Goal: Contribute content

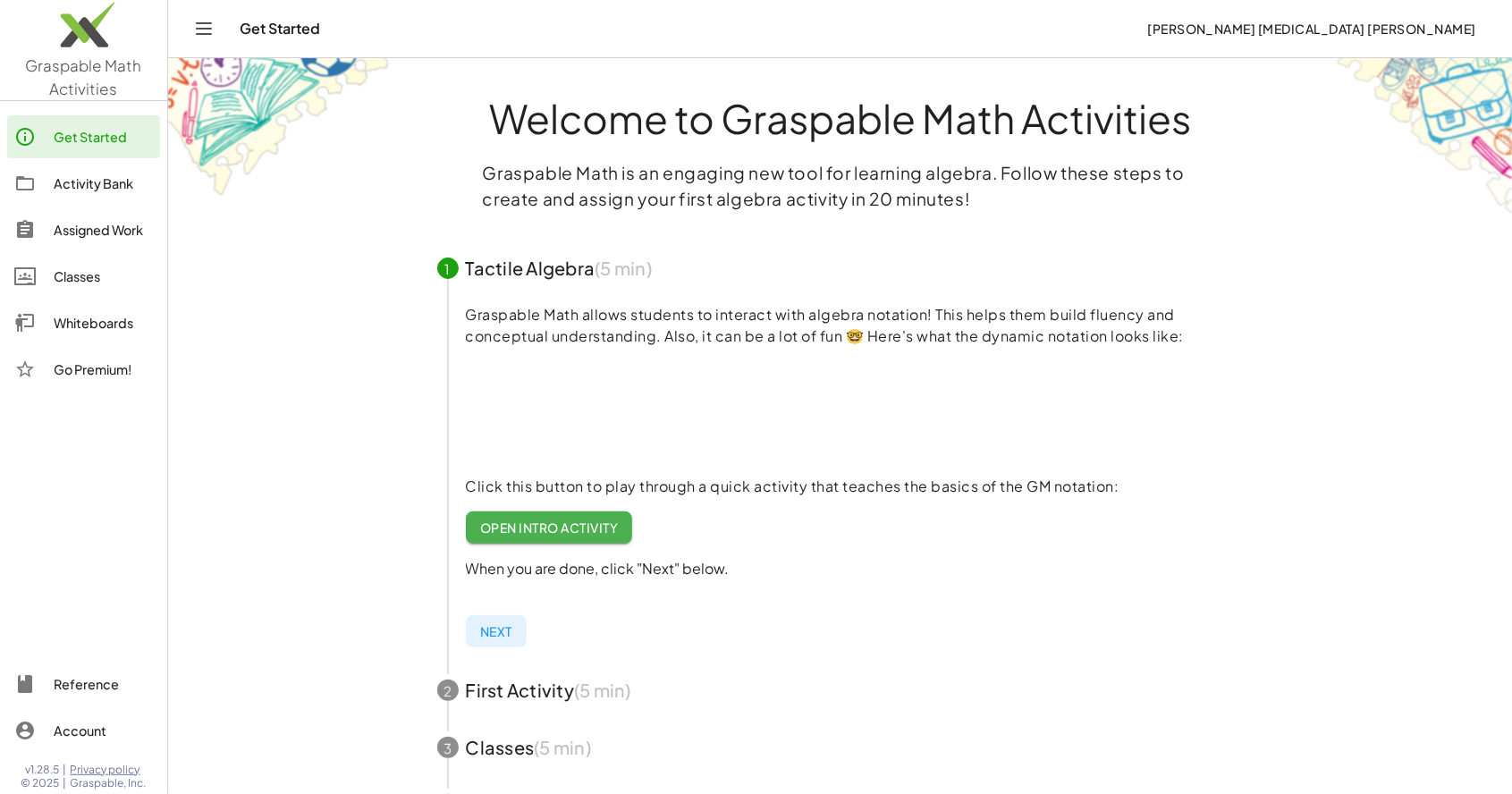
click at [1437, 647] on main "Welcome to Graspable Math Activities Graspable Math is an engaging new tool for…" at bounding box center [840, 566] width 1344 height 1134
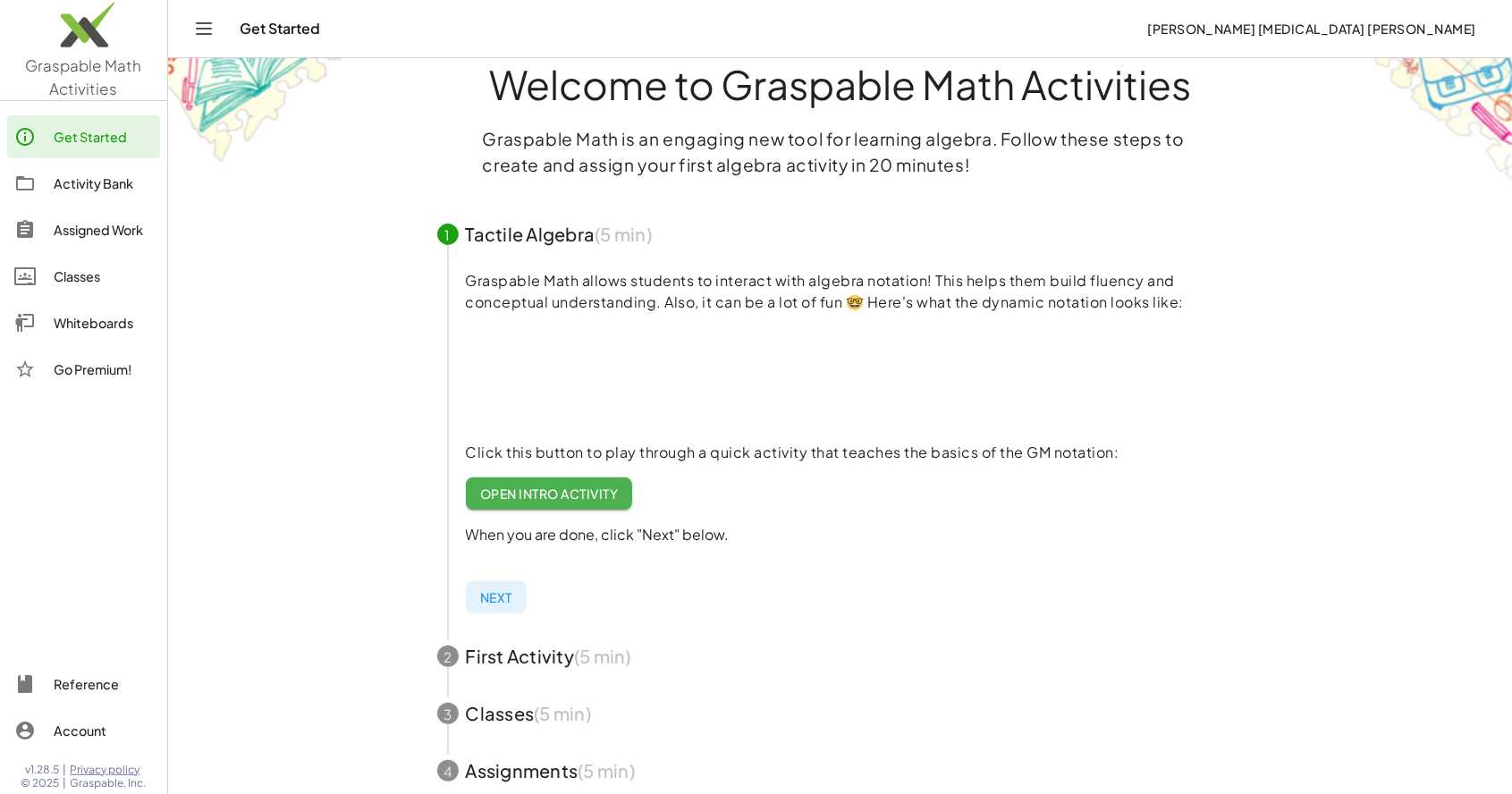
scroll to position [34, 0]
click at [111, 324] on div "Whiteboards" at bounding box center [103, 323] width 99 height 22
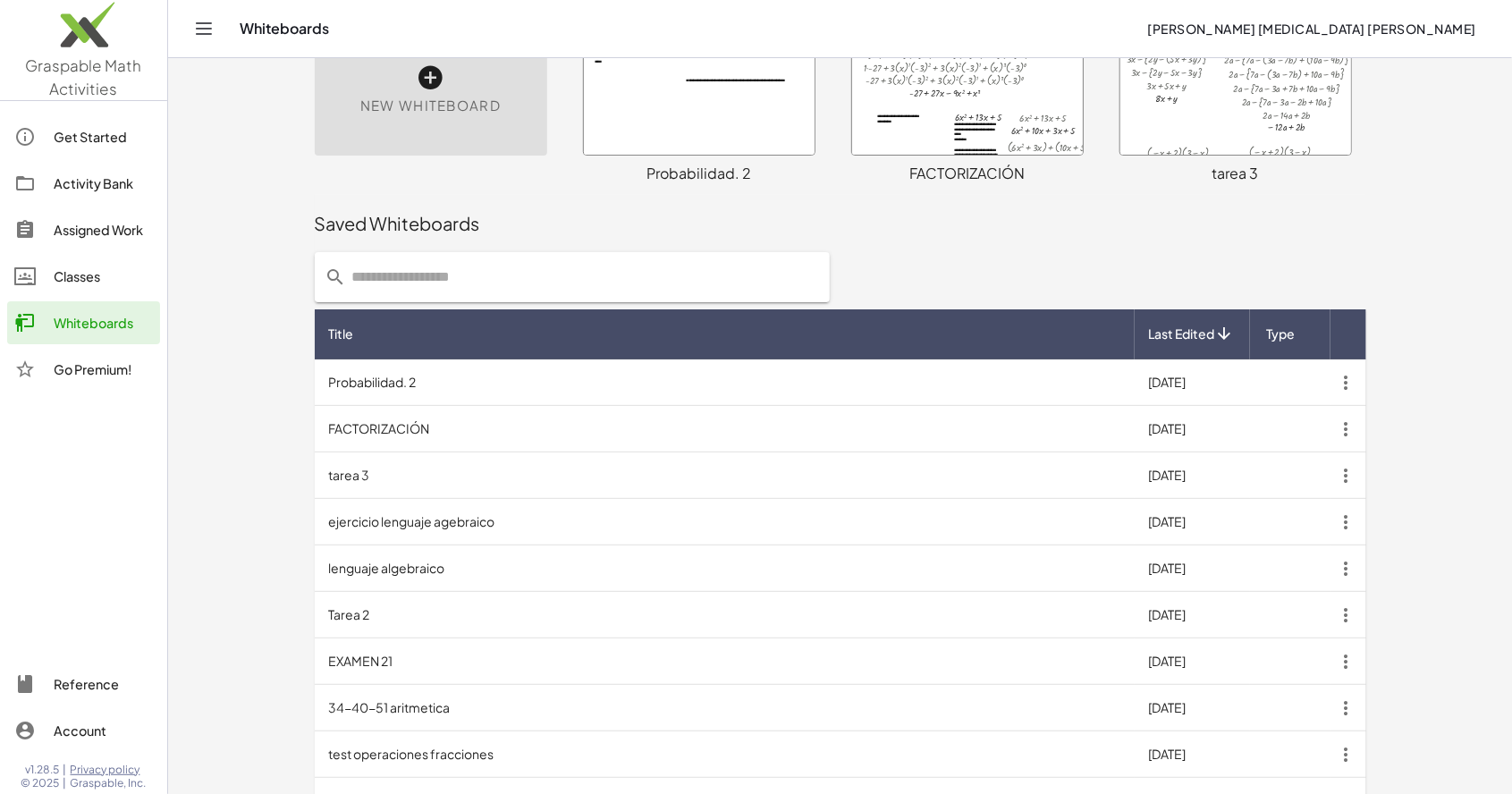
scroll to position [197, 0]
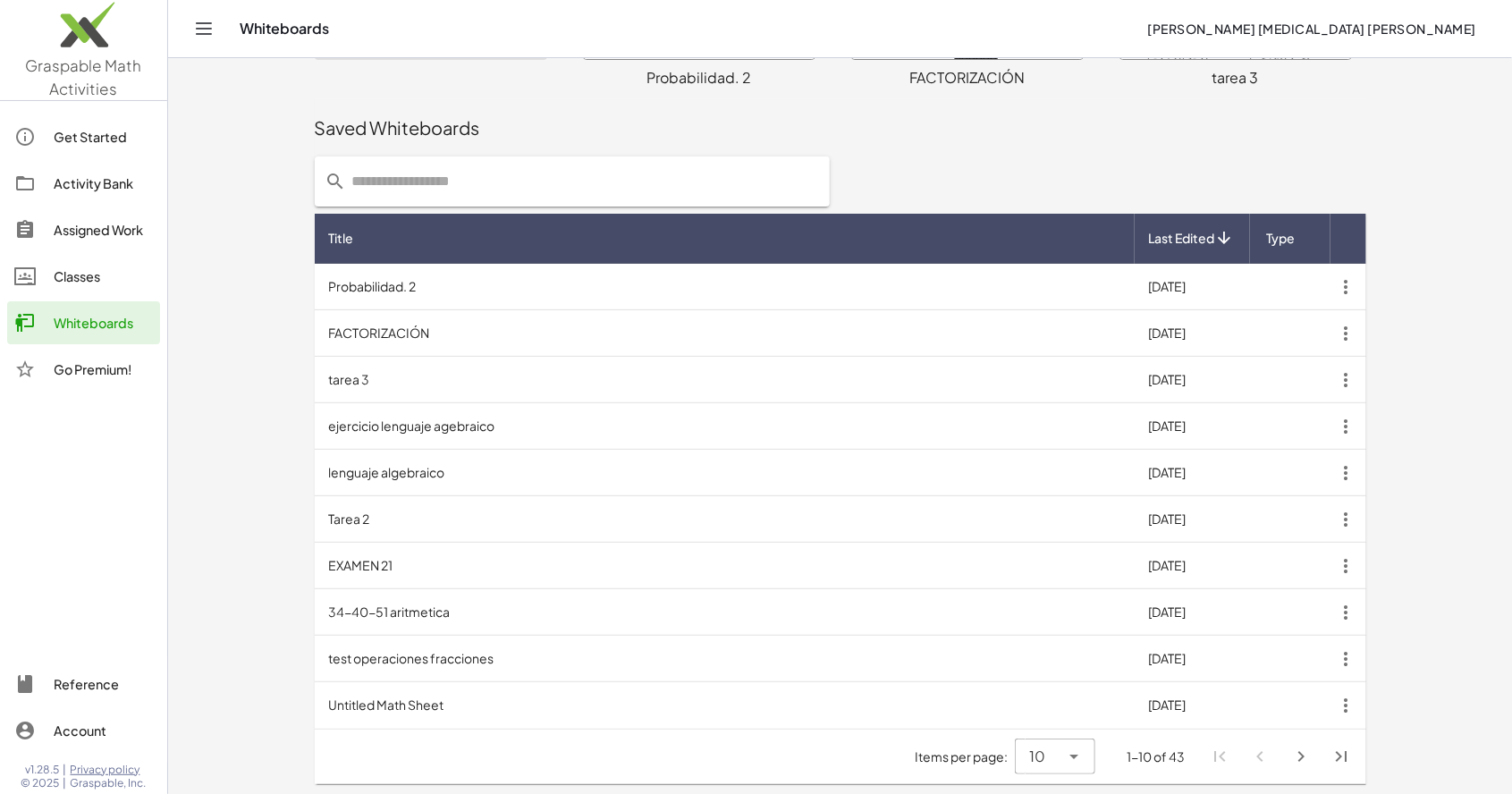
click at [735, 721] on td "Untitled Math Sheet" at bounding box center [724, 705] width 819 height 47
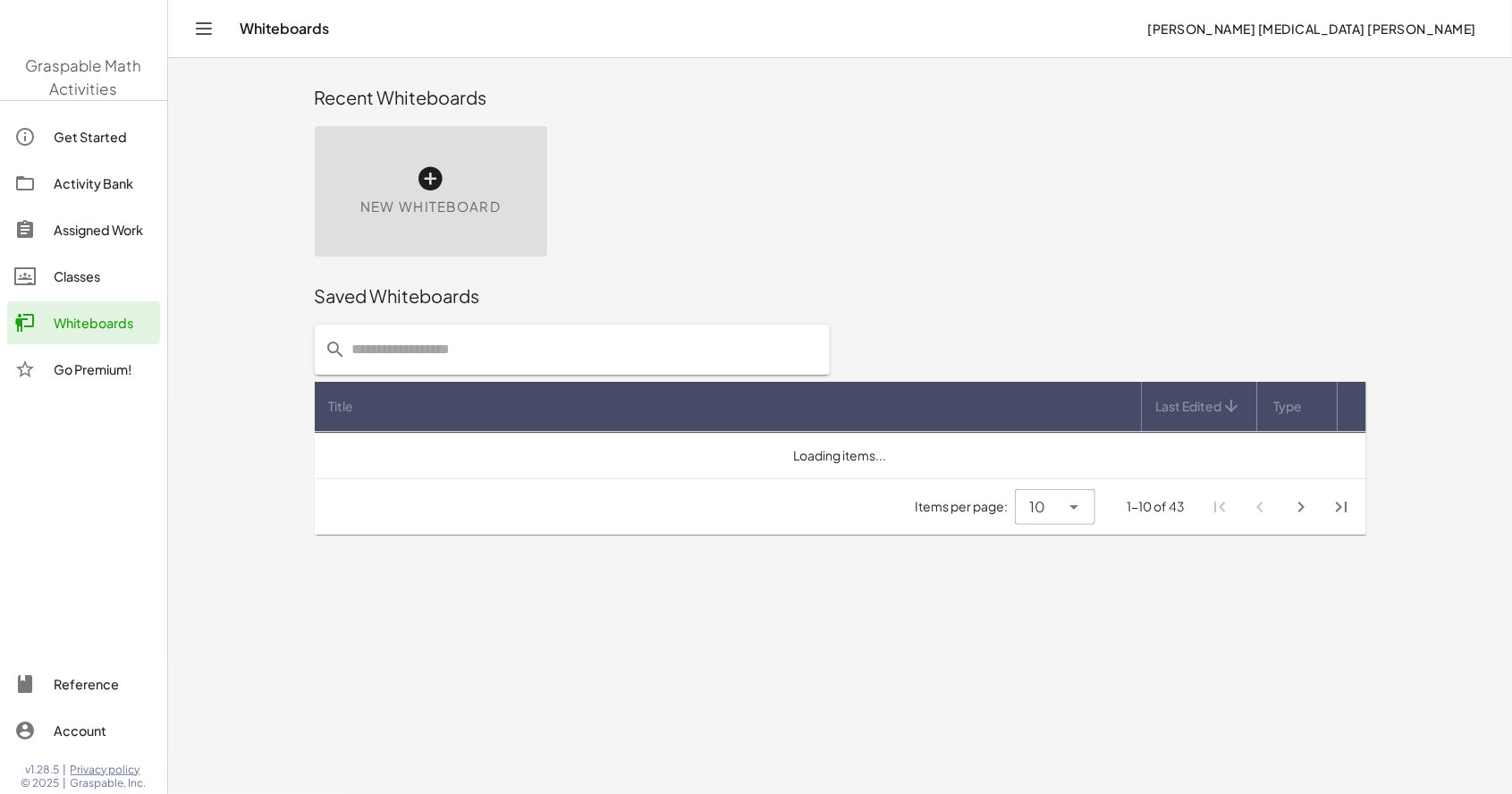
scroll to position [86, 0]
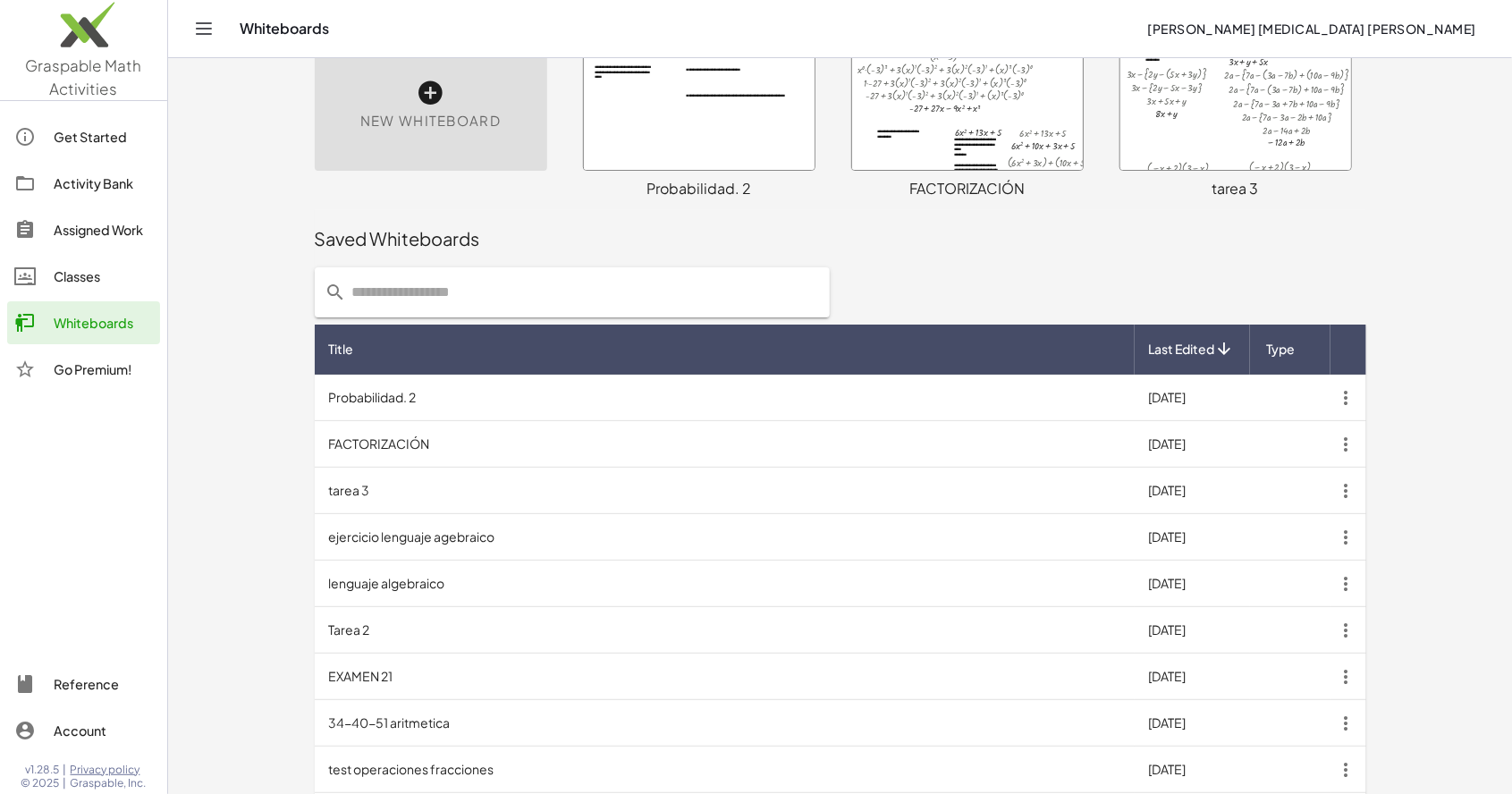
click at [107, 135] on div "Get Started" at bounding box center [103, 137] width 99 height 22
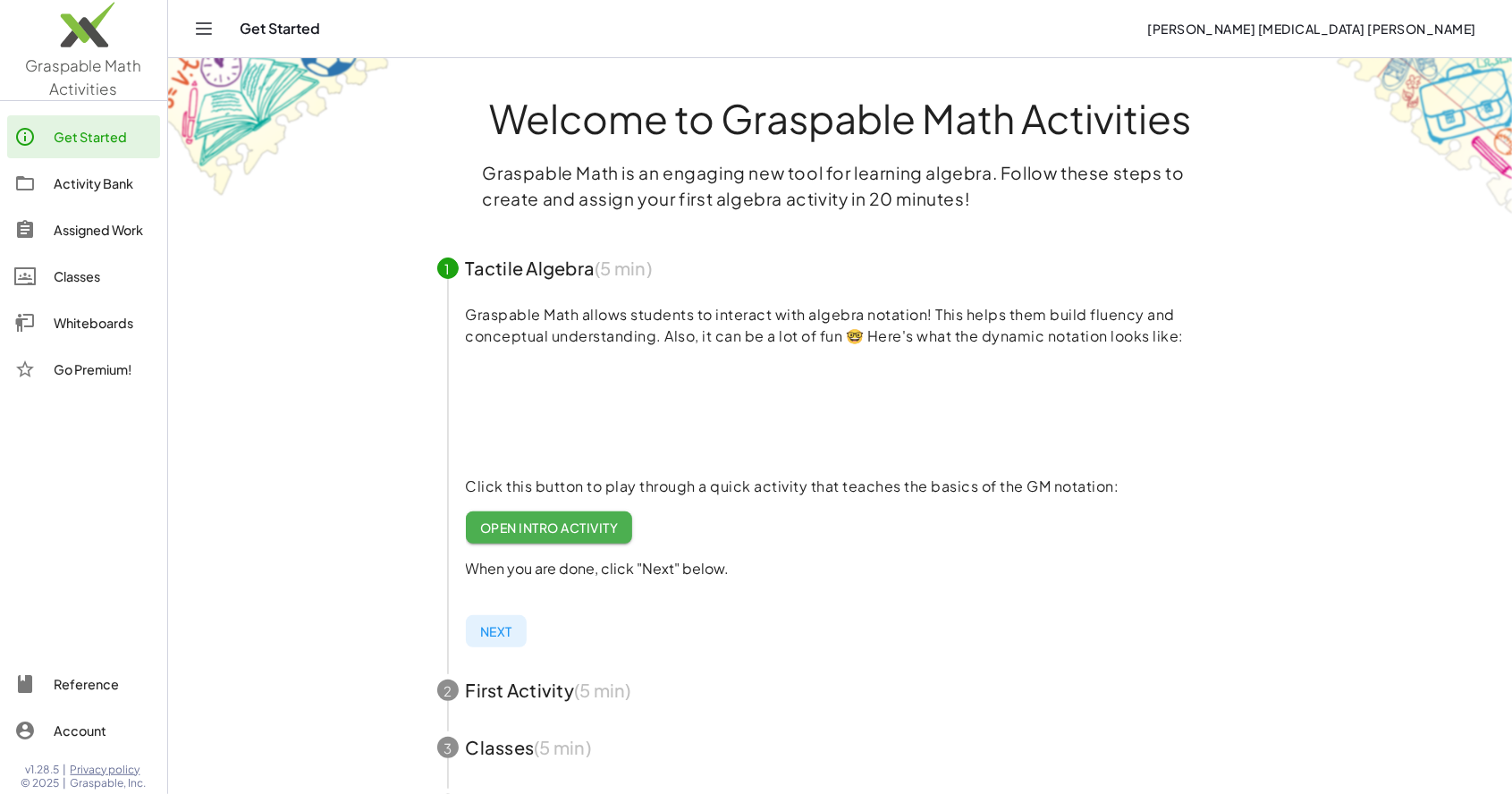
click at [504, 618] on button "Next" at bounding box center [496, 632] width 60 height 33
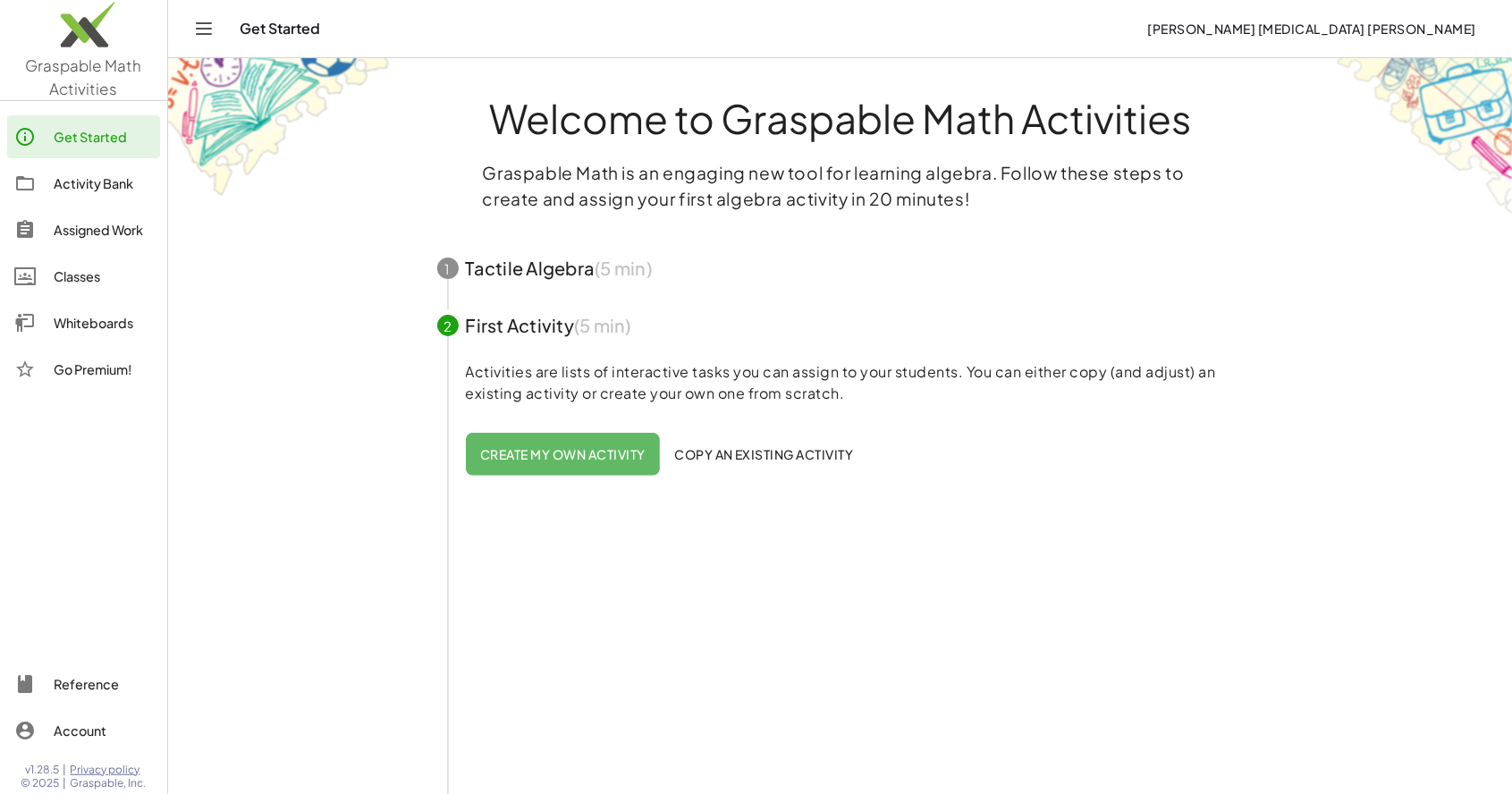
click at [592, 448] on span "Create my own activity" at bounding box center [562, 454] width 165 height 16
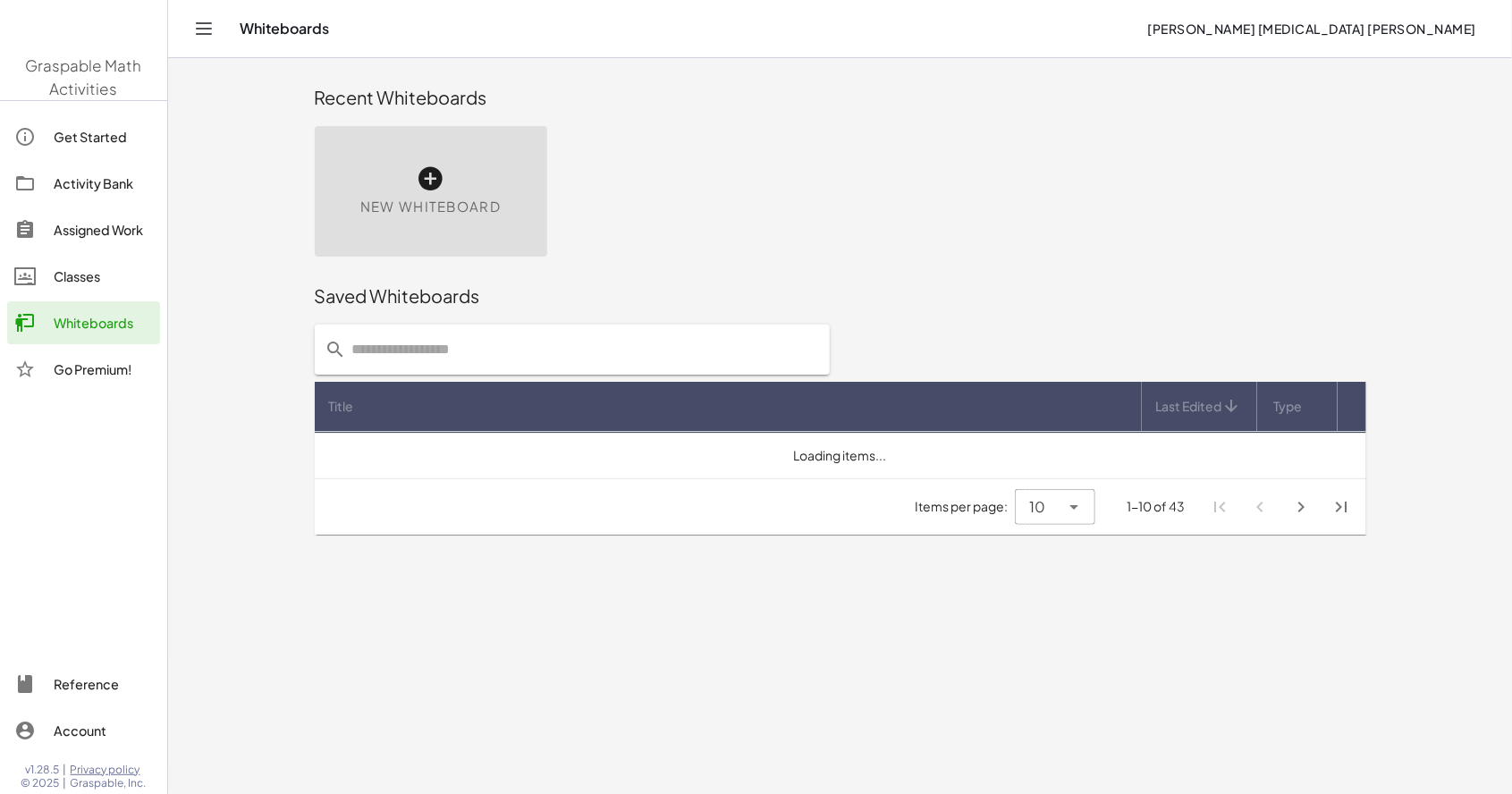
scroll to position [86, 0]
click at [83, 176] on div "Activity Bank" at bounding box center [103, 183] width 99 height 22
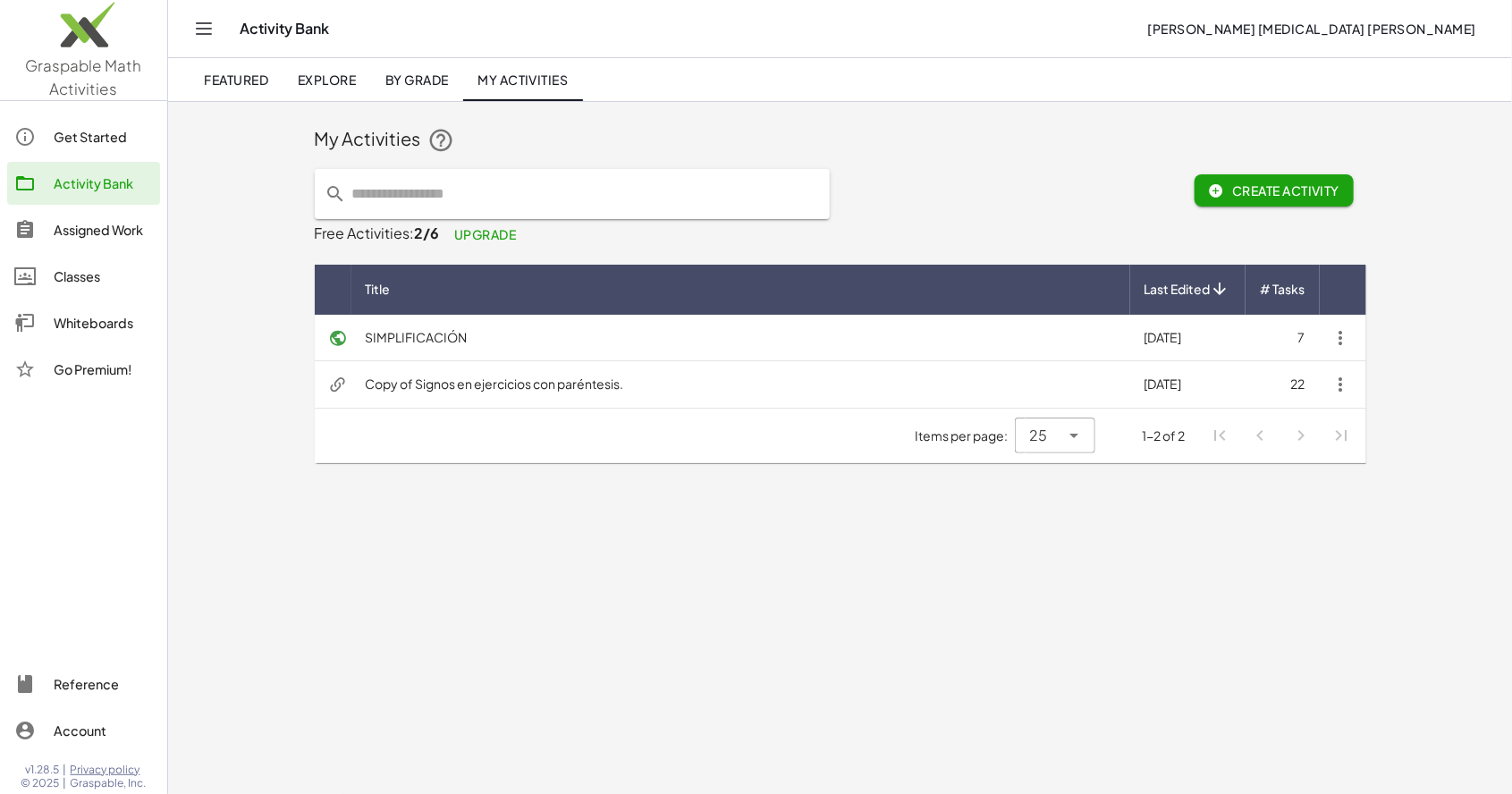
click at [88, 234] on div "Assigned Work" at bounding box center [103, 230] width 99 height 22
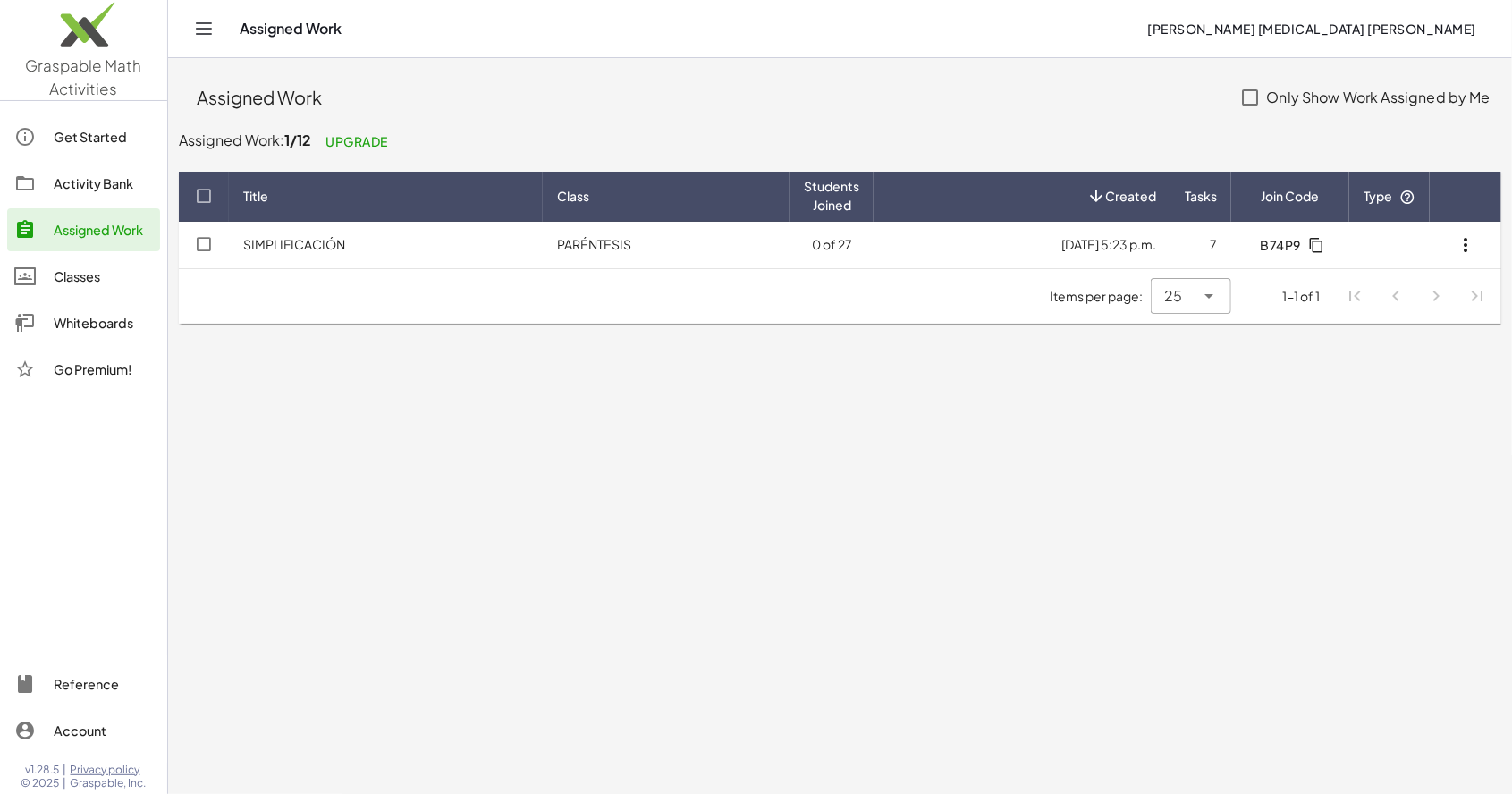
click at [58, 135] on div "Get Started" at bounding box center [103, 137] width 99 height 22
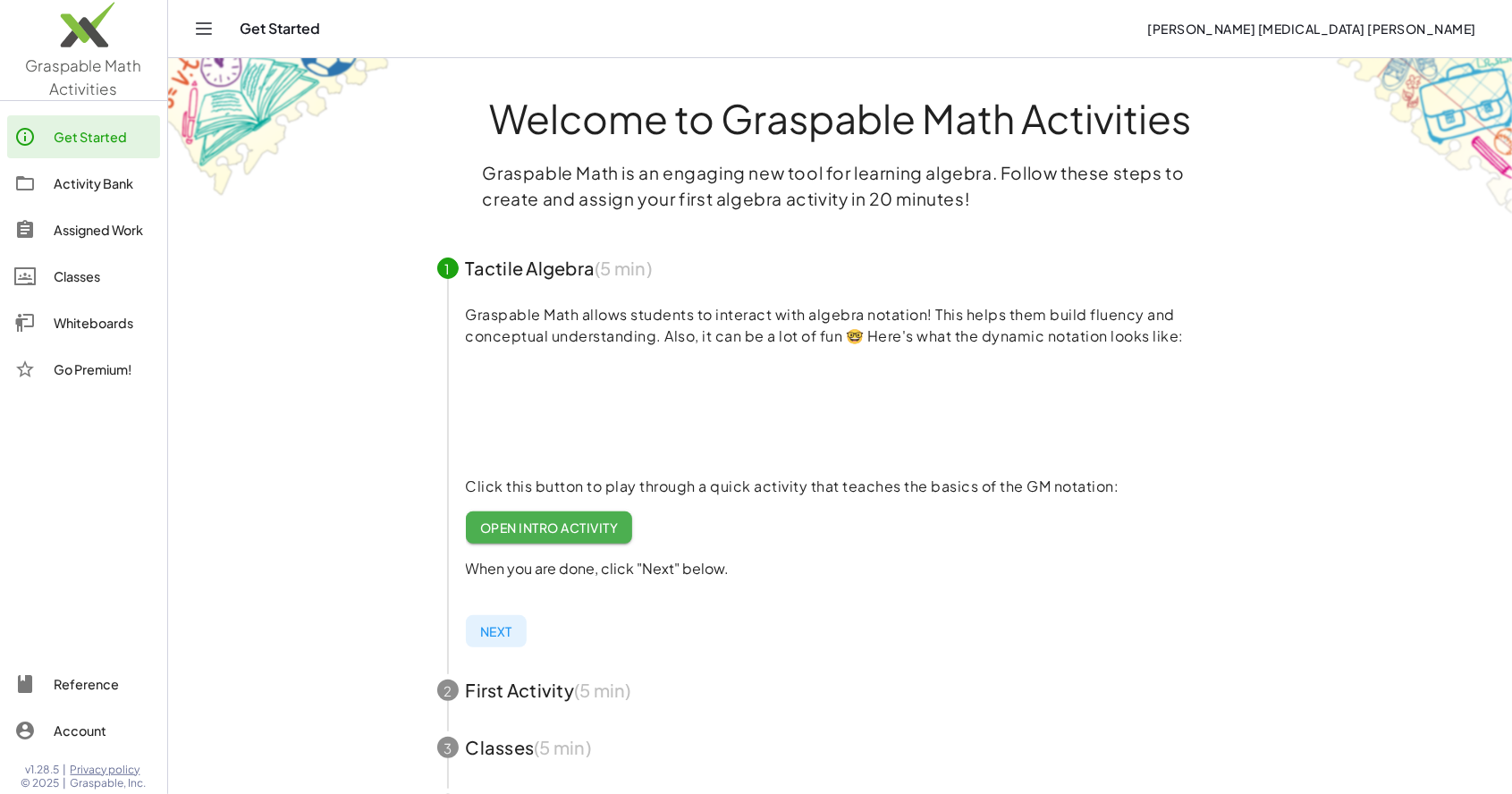
click at [477, 628] on button "Next" at bounding box center [496, 632] width 60 height 33
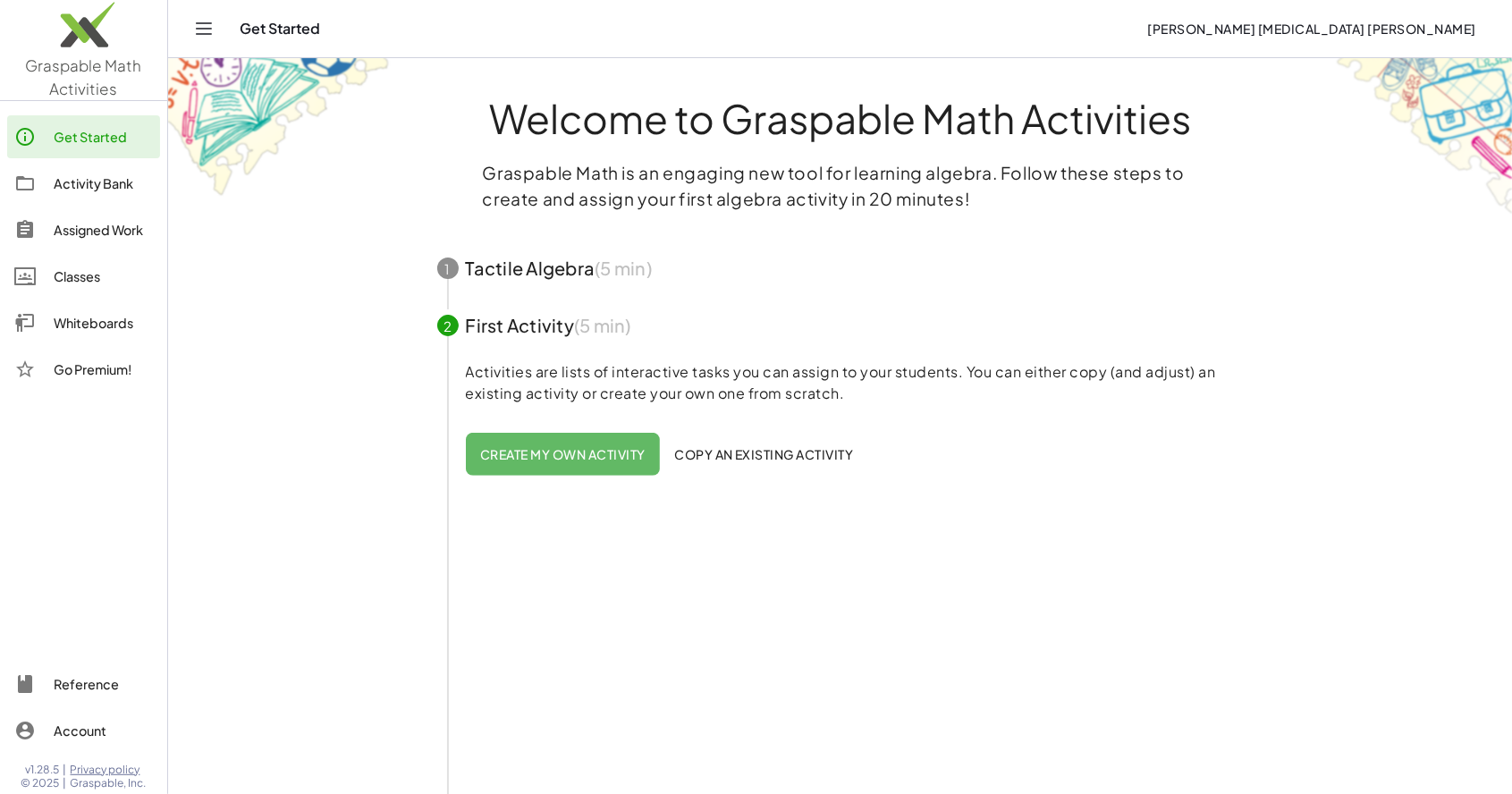
click at [606, 446] on button "Create my own activity" at bounding box center [563, 453] width 194 height 43
click at [64, 189] on div "Activity Bank" at bounding box center [103, 183] width 99 height 22
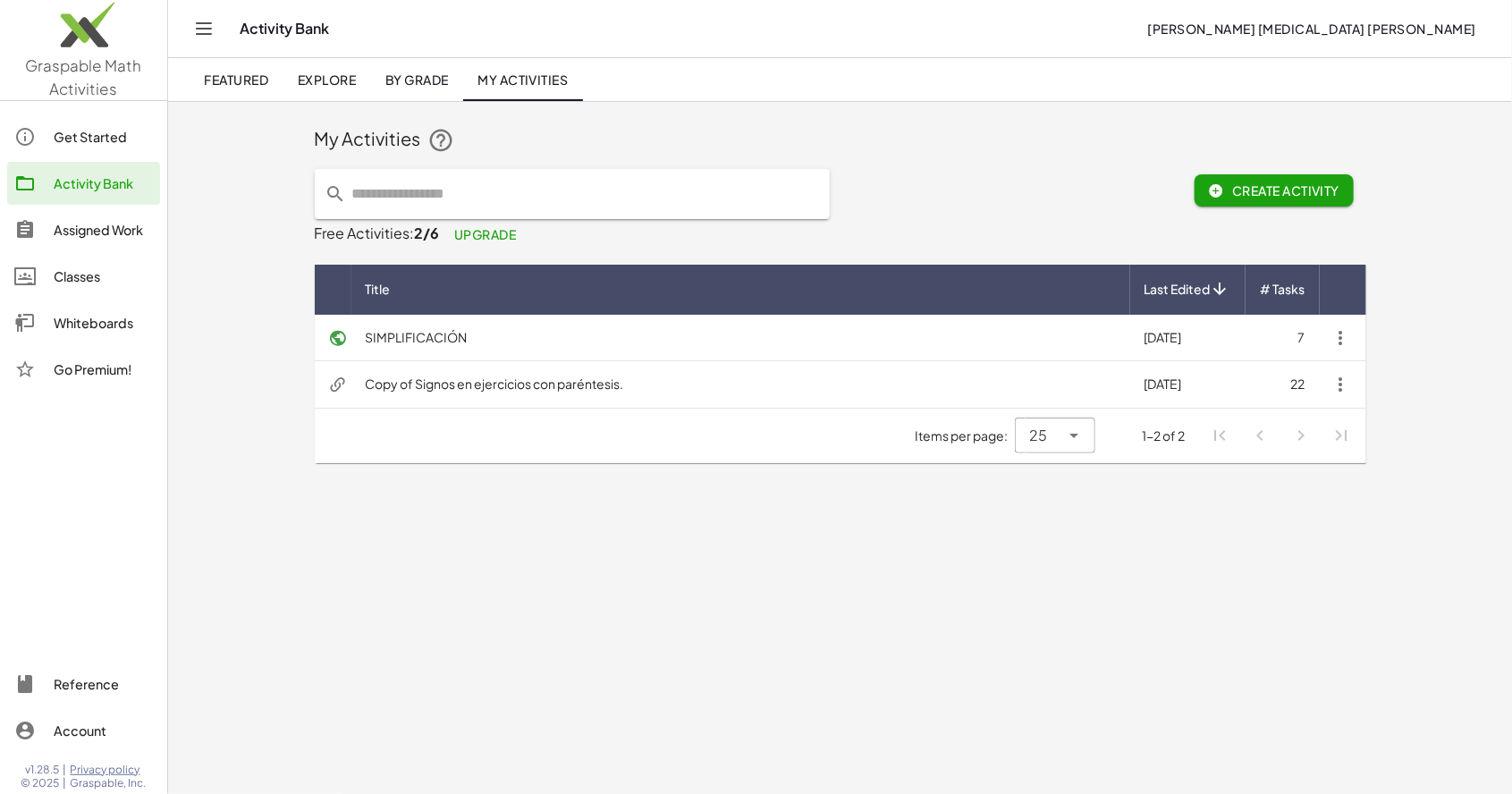
click at [1263, 179] on button "Create Activity" at bounding box center [1275, 190] width 160 height 33
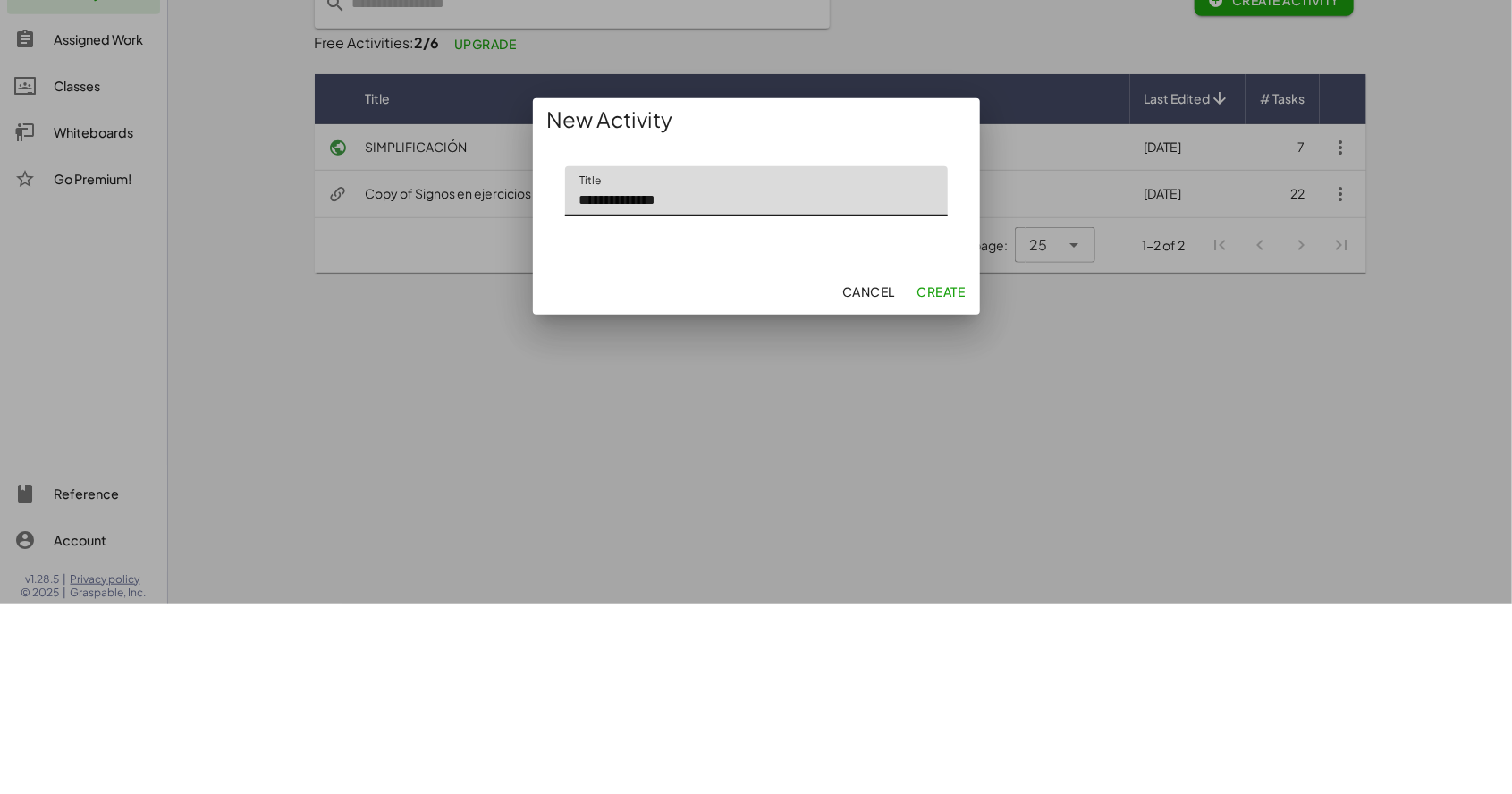
type input "**********"
click at [935, 486] on span "Create" at bounding box center [940, 482] width 48 height 16
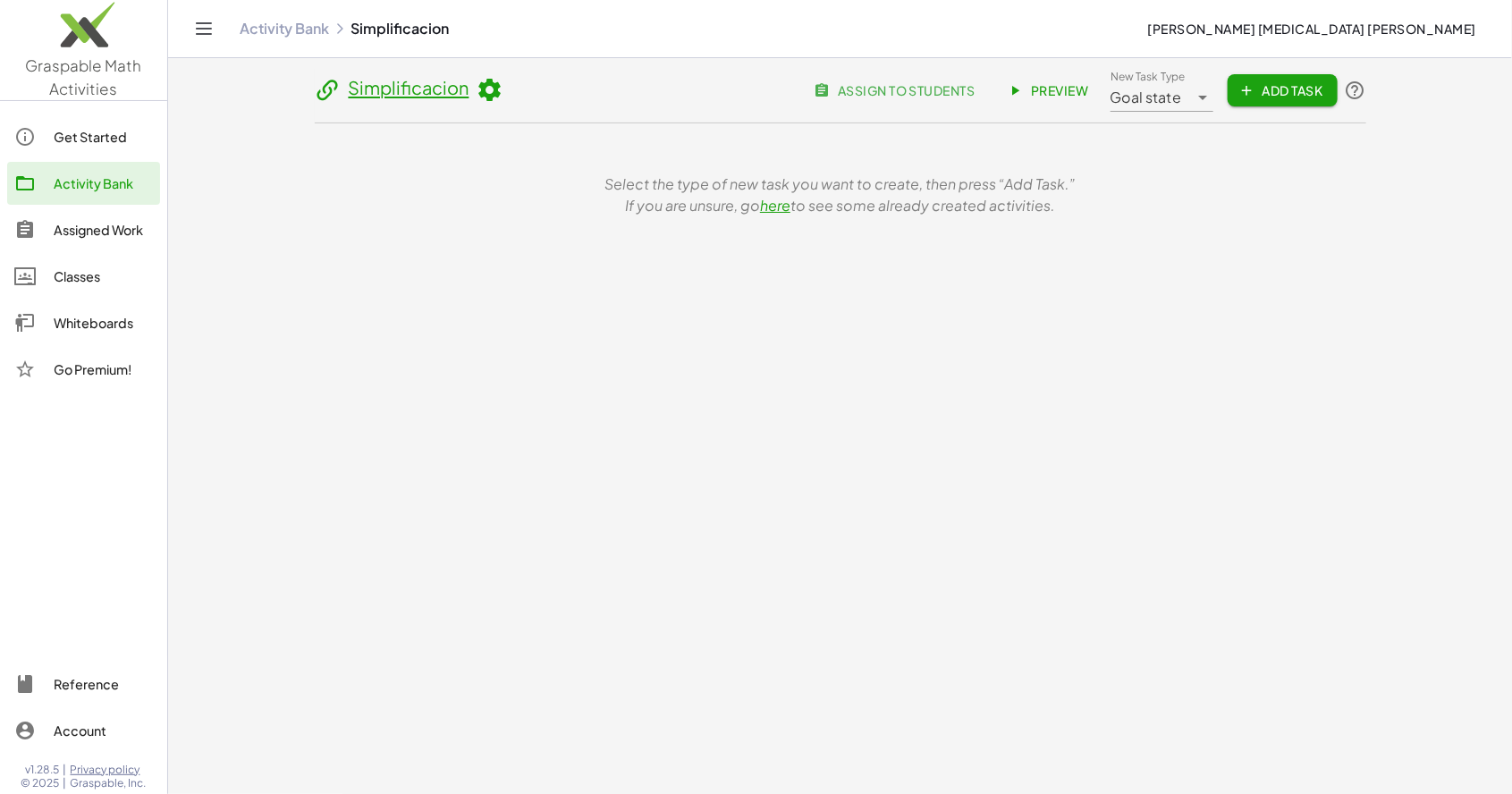
click at [1271, 82] on span "Add Task" at bounding box center [1281, 90] width 80 height 16
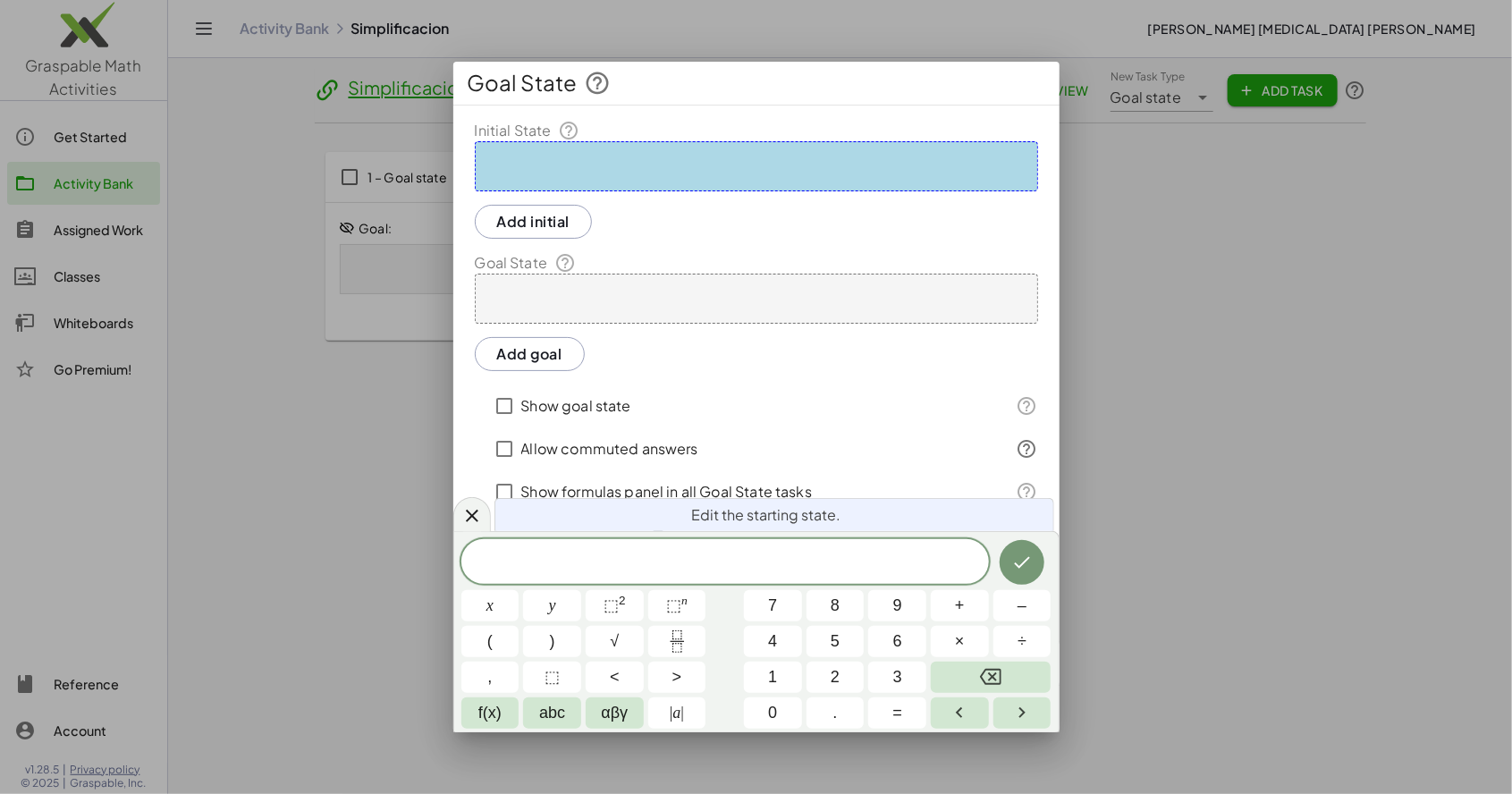
click at [1162, 301] on div at bounding box center [756, 397] width 1512 height 794
click at [895, 675] on span "3" at bounding box center [897, 677] width 9 height 24
click at [505, 631] on button "(" at bounding box center [490, 642] width 58 height 32
click at [772, 644] on span "4" at bounding box center [772, 642] width 9 height 24
click at [1013, 643] on button "÷" at bounding box center [1022, 642] width 58 height 32
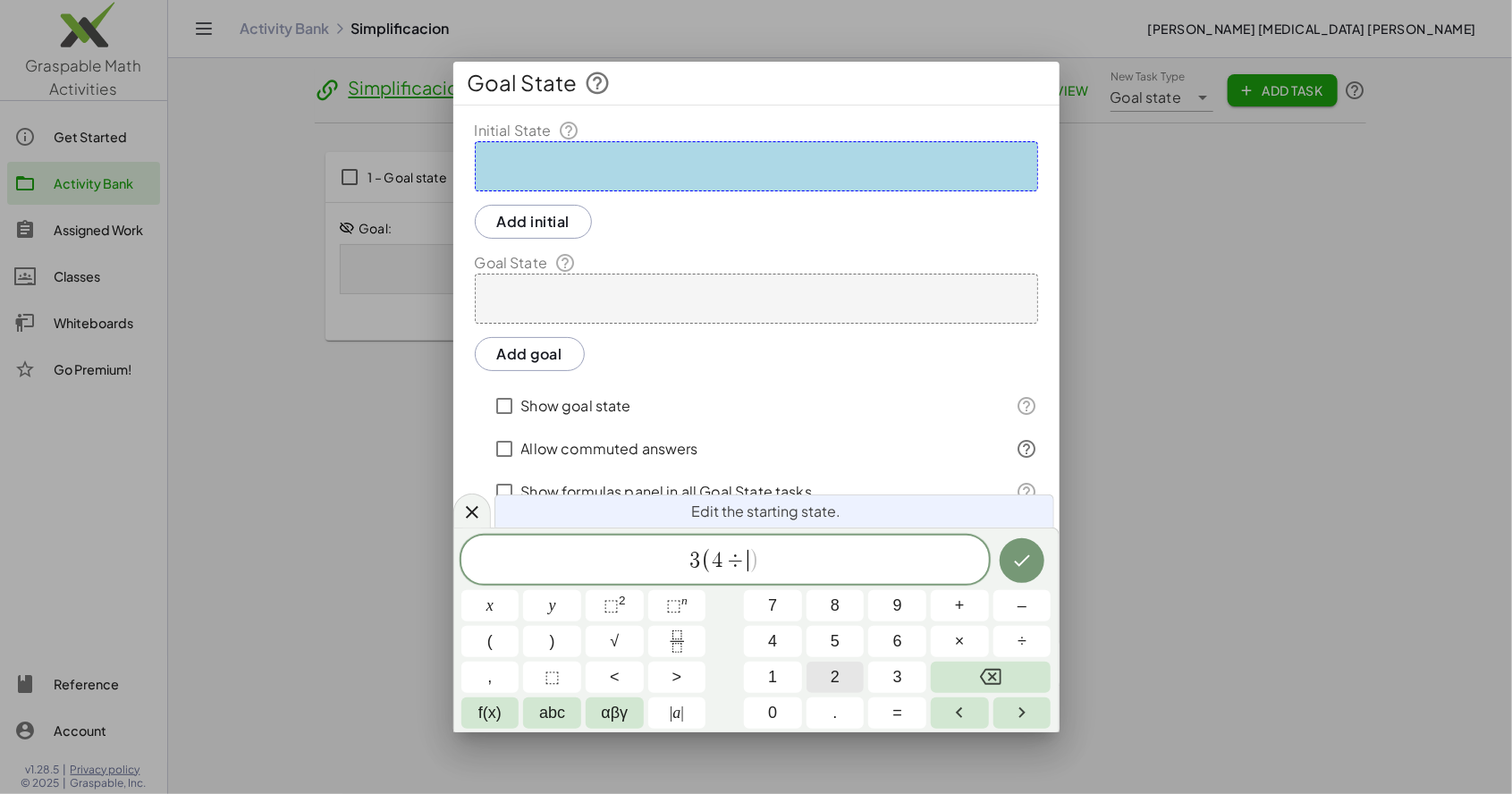
click at [827, 680] on button "2" at bounding box center [835, 678] width 58 height 32
